Goal: Information Seeking & Learning: Understand process/instructions

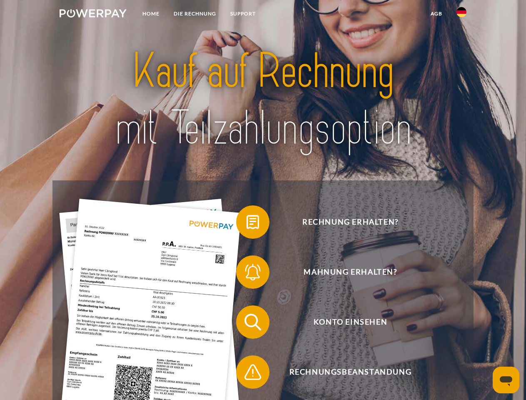
click at [93, 15] on img at bounding box center [93, 13] width 67 height 8
click at [461, 15] on img at bounding box center [461, 12] width 10 height 10
click at [436, 14] on link "agb" at bounding box center [436, 13] width 26 height 15
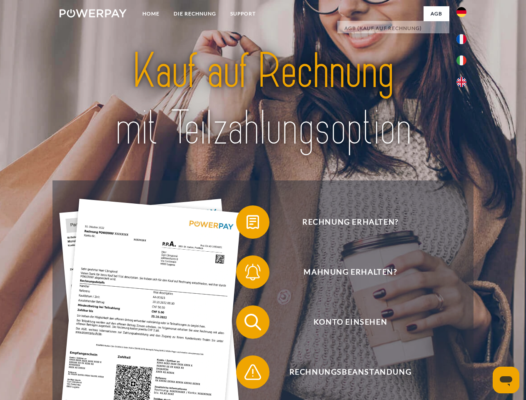
click at [246, 223] on span at bounding box center [240, 222] width 42 height 42
click at [246, 273] on span at bounding box center [240, 272] width 42 height 42
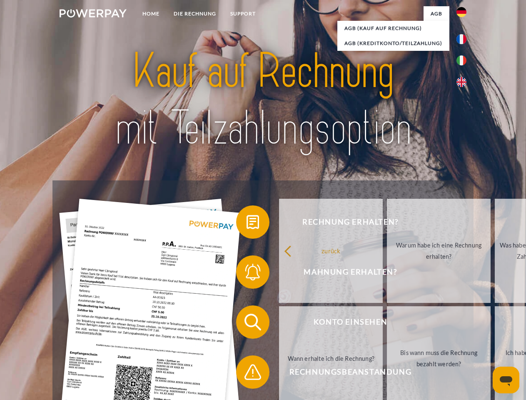
click at [387, 323] on link "Bis wann muss die Rechnung bezahlt werden?" at bounding box center [439, 358] width 104 height 104
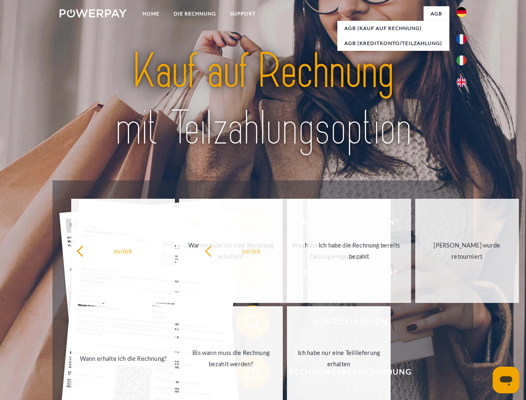
click at [246, 373] on span at bounding box center [240, 372] width 42 height 42
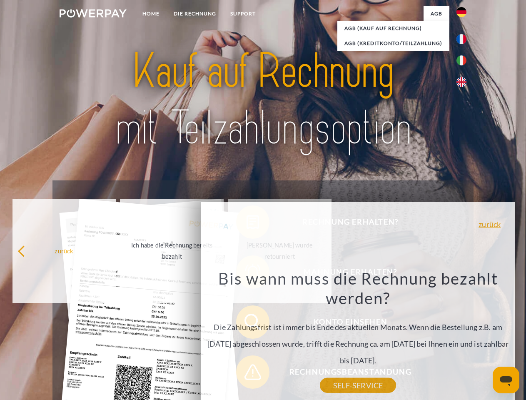
click at [506, 380] on icon "Messaging-Fenster öffnen" at bounding box center [505, 381] width 12 height 10
